Goal: Information Seeking & Learning: Check status

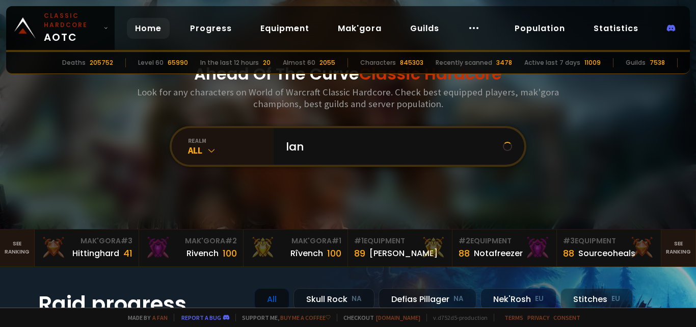
type input "[PERSON_NAME]"
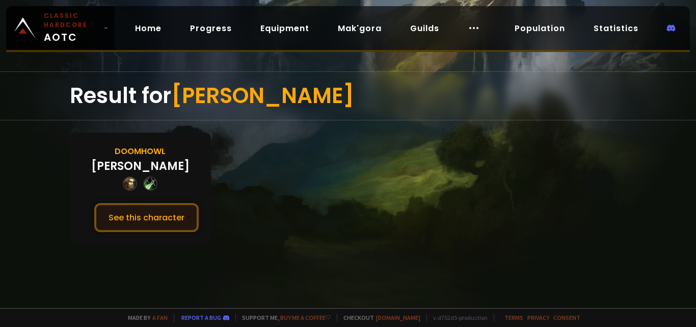
click at [175, 215] on button "See this character" at bounding box center [146, 217] width 104 height 29
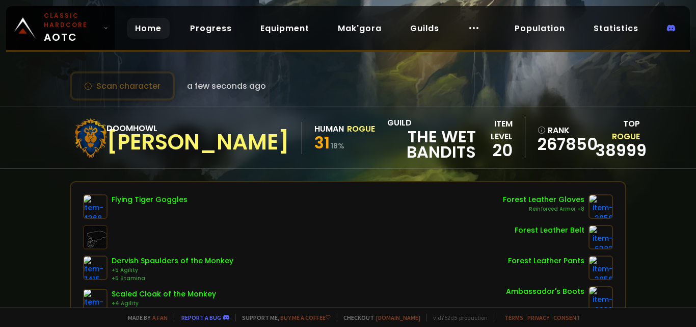
click at [149, 31] on link "Home" at bounding box center [148, 28] width 43 height 21
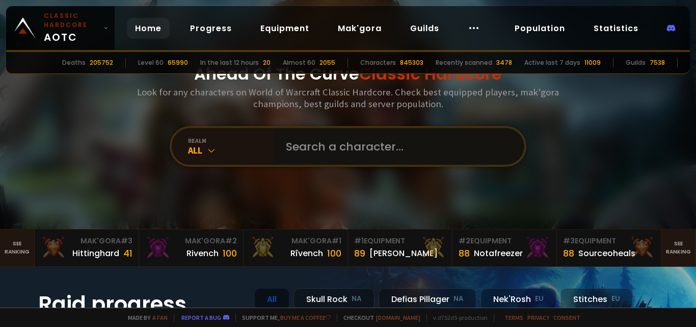
click at [332, 138] on input "text" at bounding box center [396, 146] width 232 height 37
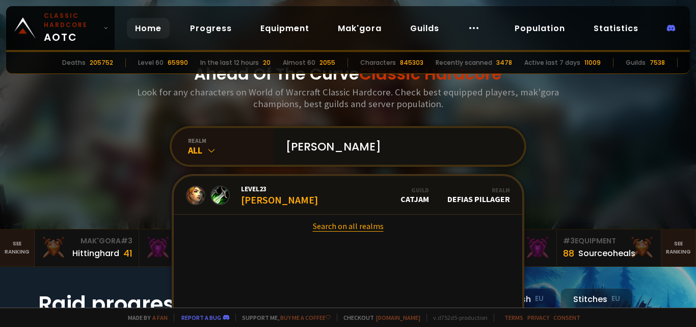
type input "[PERSON_NAME]"
click at [355, 226] on link "Search on all realms" at bounding box center [348, 226] width 349 height 22
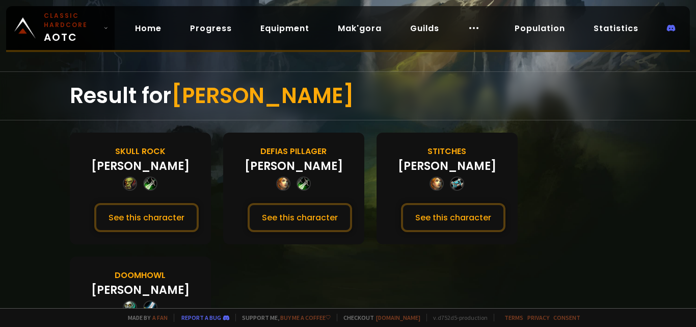
drag, startPoint x: 696, startPoint y: 98, endPoint x: 696, endPoint y: 153, distance: 54.5
click at [696, 153] on div at bounding box center [348, 163] width 696 height 327
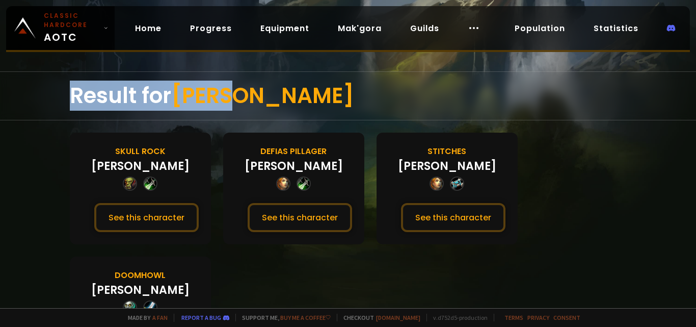
drag, startPoint x: 693, startPoint y: 114, endPoint x: 687, endPoint y: 158, distance: 44.8
click at [687, 158] on div "Result for [PERSON_NAME] Skull Rock [PERSON_NAME] See this character Defias Pil…" at bounding box center [348, 154] width 696 height 308
click at [686, 158] on div "Result for [PERSON_NAME] Skull Rock [PERSON_NAME] See this character Defias Pil…" at bounding box center [348, 189] width 696 height 236
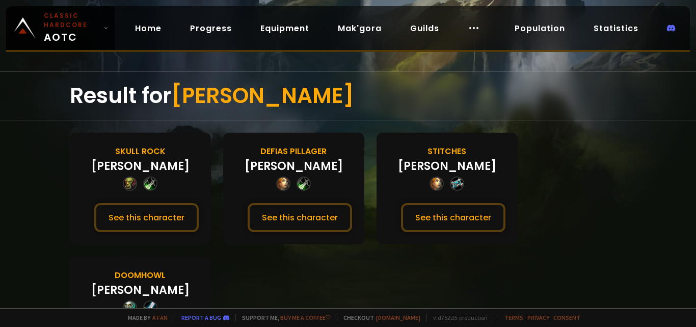
click at [637, 157] on div "Result for [PERSON_NAME] Skull Rock [PERSON_NAME] See this character Defias Pil…" at bounding box center [348, 189] width 696 height 236
drag, startPoint x: 690, startPoint y: 124, endPoint x: 628, endPoint y: 210, distance: 106.6
click at [692, 146] on div at bounding box center [348, 163] width 696 height 327
click at [624, 218] on div "Result for [PERSON_NAME] Skull Rock [PERSON_NAME] See this character Defias Pil…" at bounding box center [348, 189] width 696 height 236
click at [691, 287] on div at bounding box center [348, 163] width 696 height 327
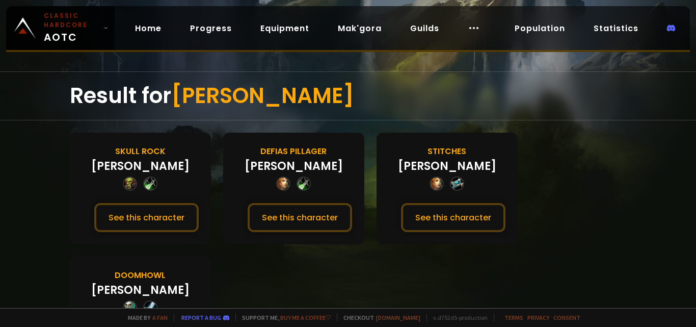
drag, startPoint x: 690, startPoint y: 287, endPoint x: 674, endPoint y: 286, distance: 16.4
click at [690, 287] on div at bounding box center [348, 163] width 696 height 327
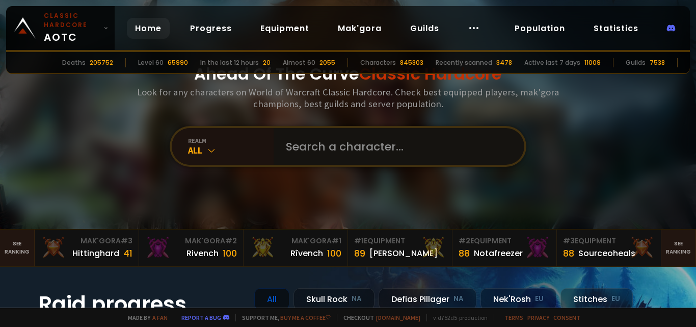
click at [321, 146] on input "text" at bounding box center [396, 146] width 232 height 37
paste input "[PERSON_NAME]"
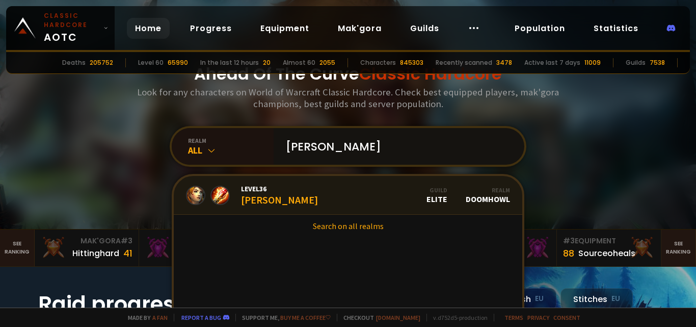
type input "[PERSON_NAME]"
click at [349, 192] on link "Level 36 [PERSON_NAME] Guild Elite Realm Doomhowl" at bounding box center [348, 195] width 349 height 39
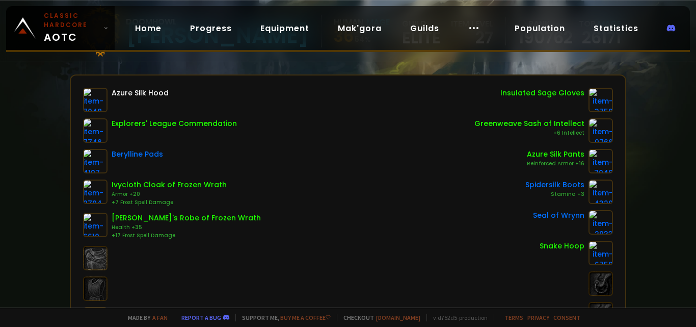
scroll to position [105, 0]
